Goal: Information Seeking & Learning: Understand process/instructions

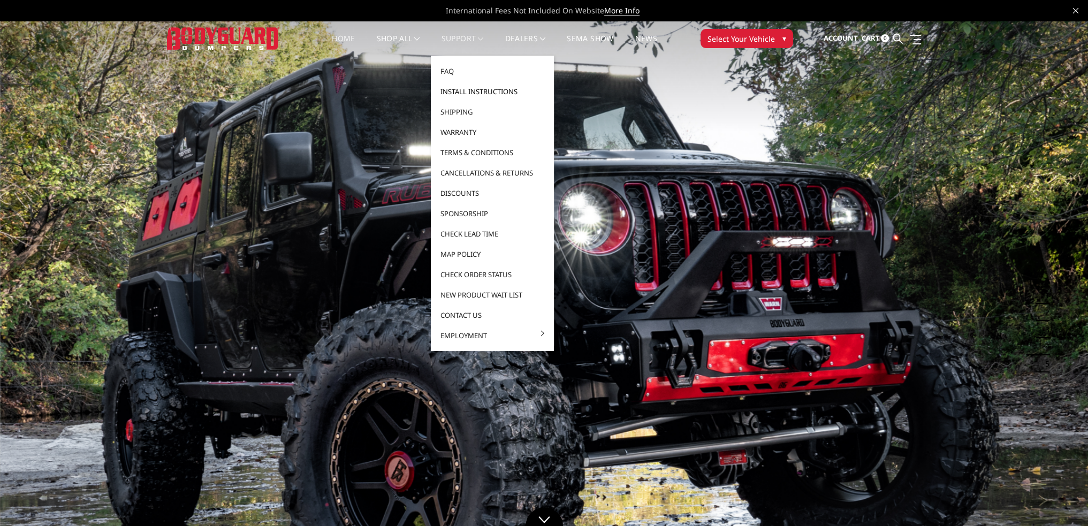
click at [462, 90] on link "Install Instructions" at bounding box center [492, 91] width 115 height 20
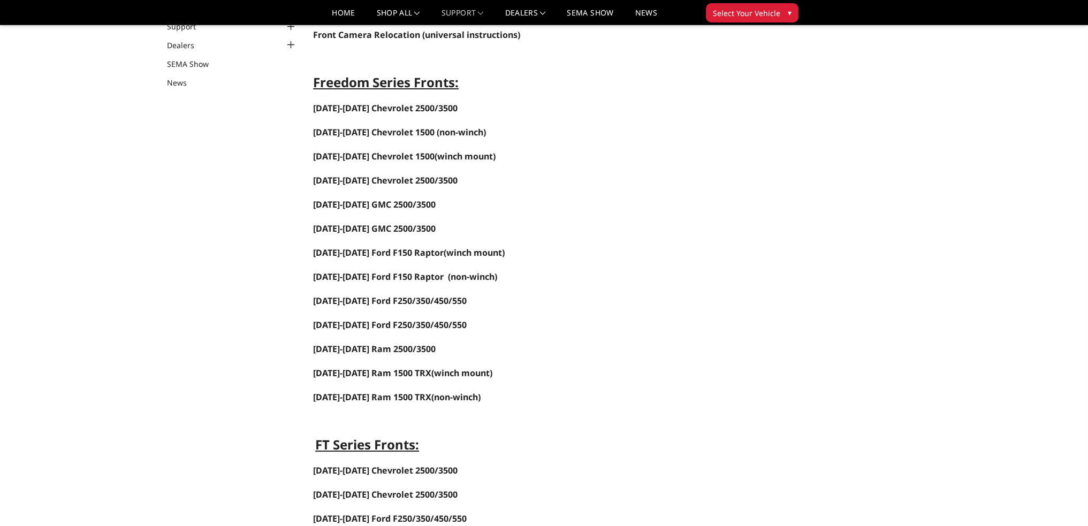
scroll to position [107, 0]
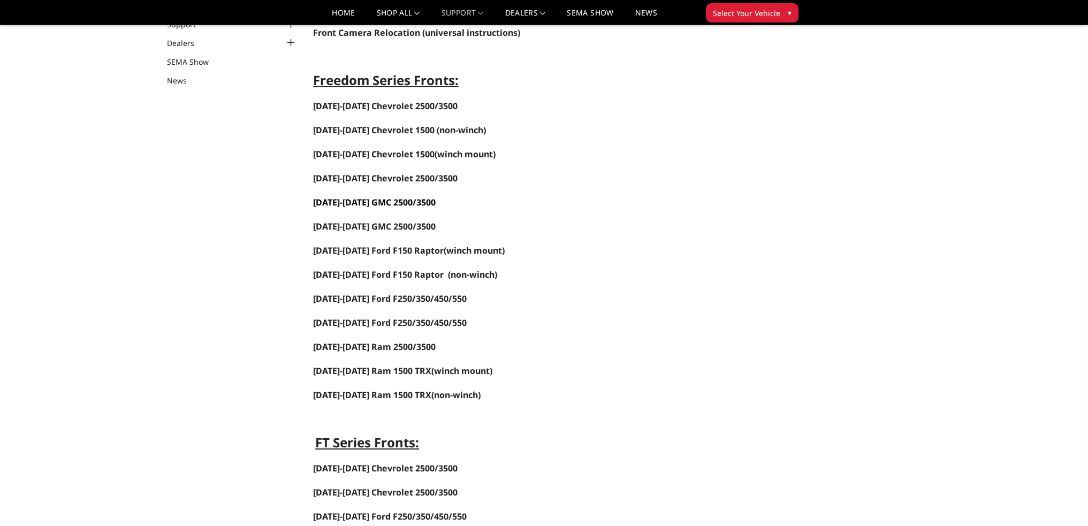
click at [378, 202] on link "[DATE]-[DATE] GMC 2500/3500" at bounding box center [374, 202] width 123 height 12
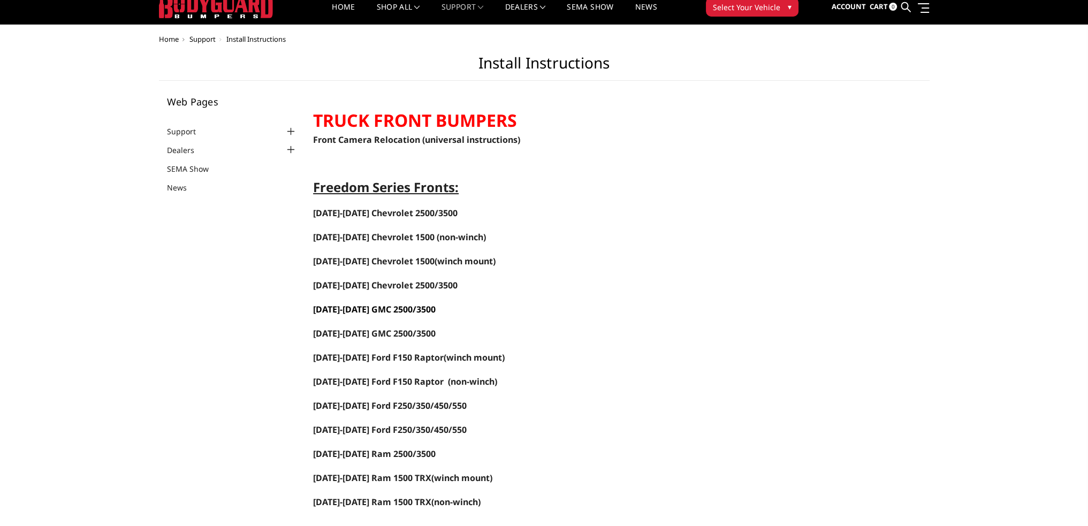
scroll to position [0, 0]
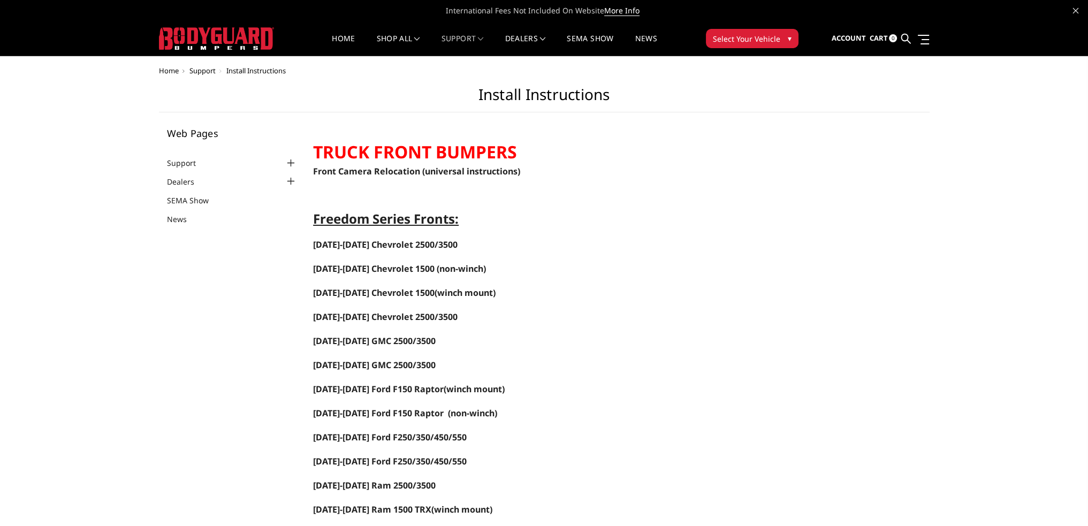
drag, startPoint x: 909, startPoint y: 40, endPoint x: 897, endPoint y: 50, distance: 15.6
click at [909, 40] on icon at bounding box center [906, 39] width 10 height 10
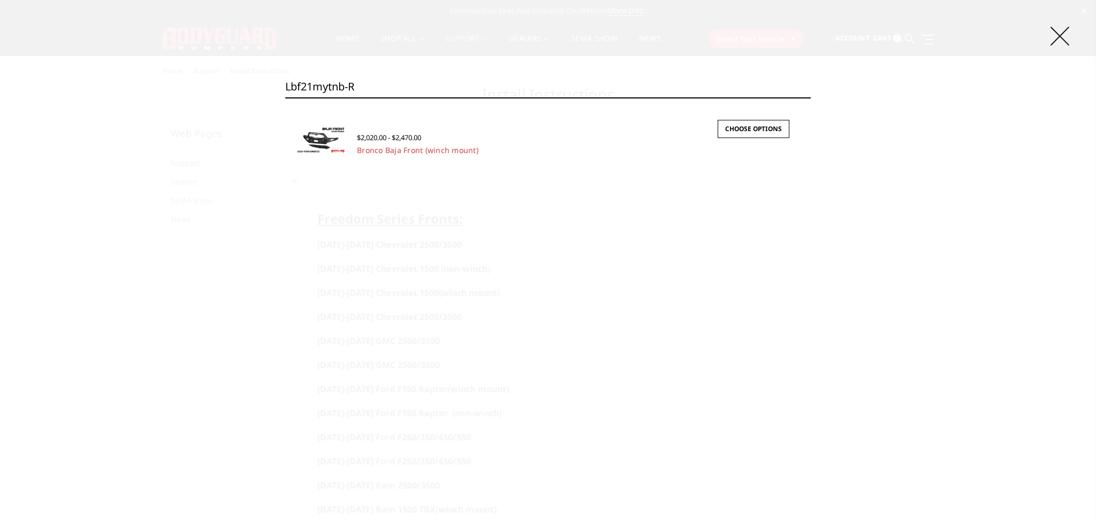
type input "lbf21mytnb-r"
click at [1055, 38] on icon at bounding box center [1060, 36] width 19 height 19
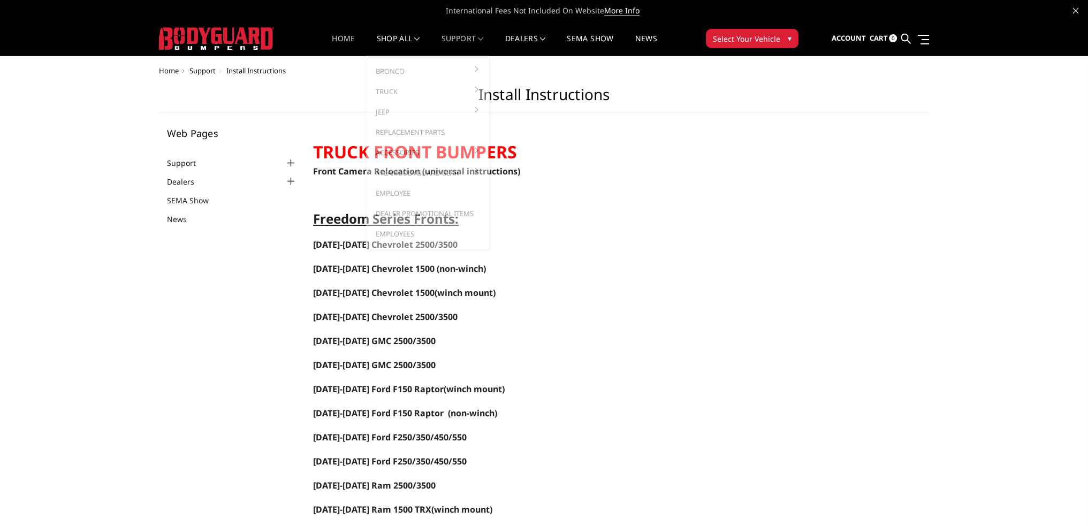
click at [342, 40] on link "Home" at bounding box center [343, 45] width 23 height 21
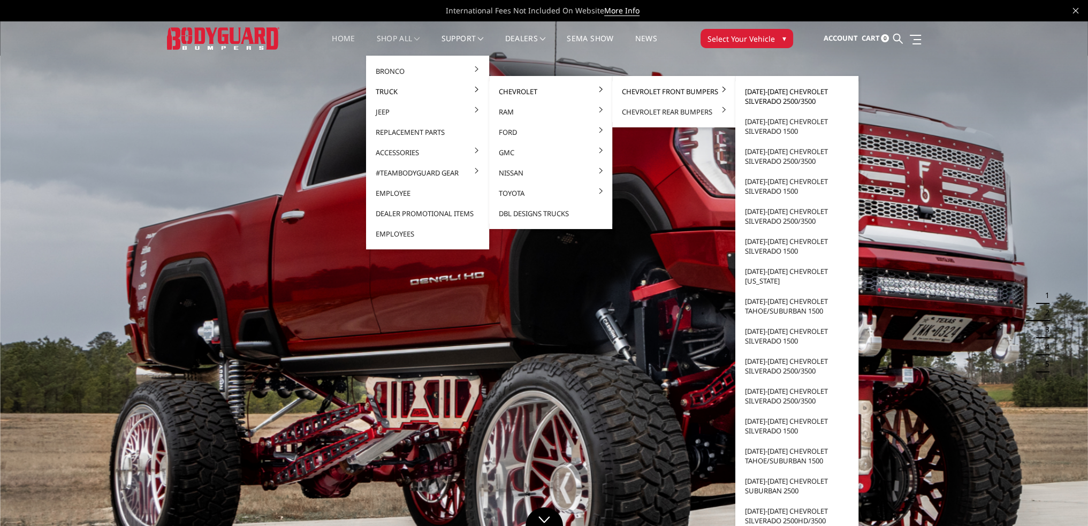
click at [784, 95] on link "[DATE]-[DATE] Chevrolet Silverado 2500/3500" at bounding box center [797, 96] width 115 height 30
